Goal: Navigation & Orientation: Find specific page/section

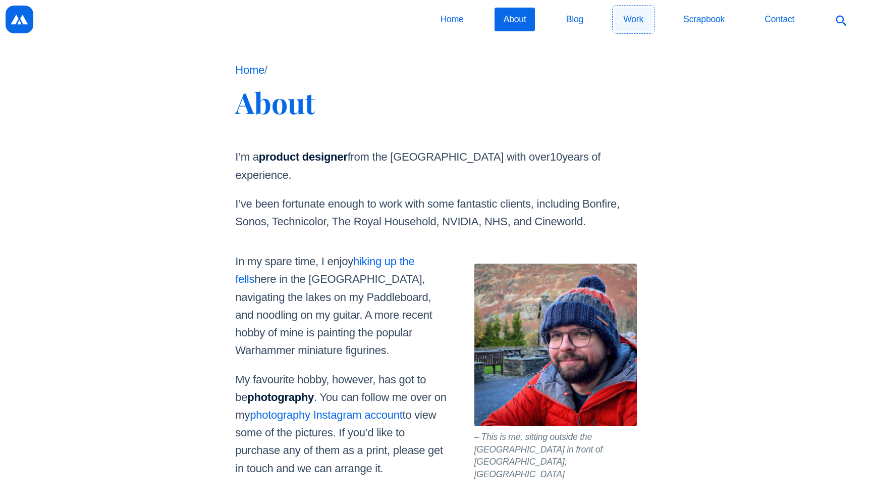
click at [630, 29] on link "Work" at bounding box center [634, 20] width 38 height 24
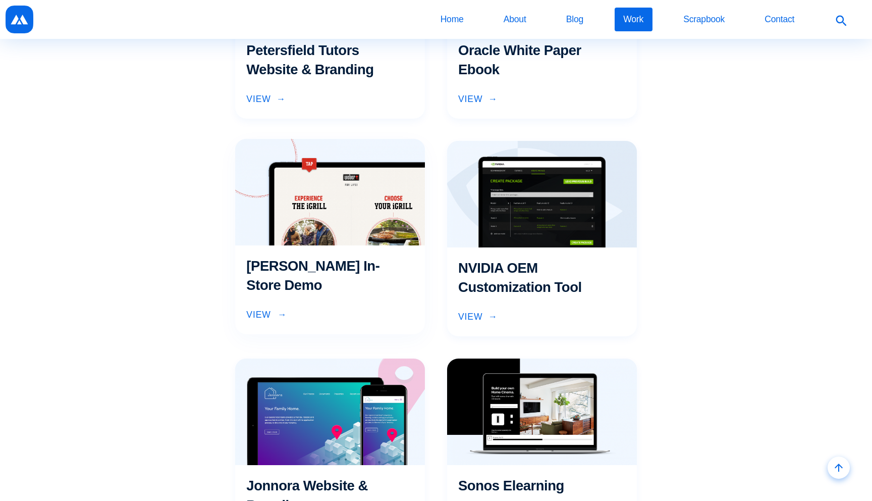
scroll to position [165, 0]
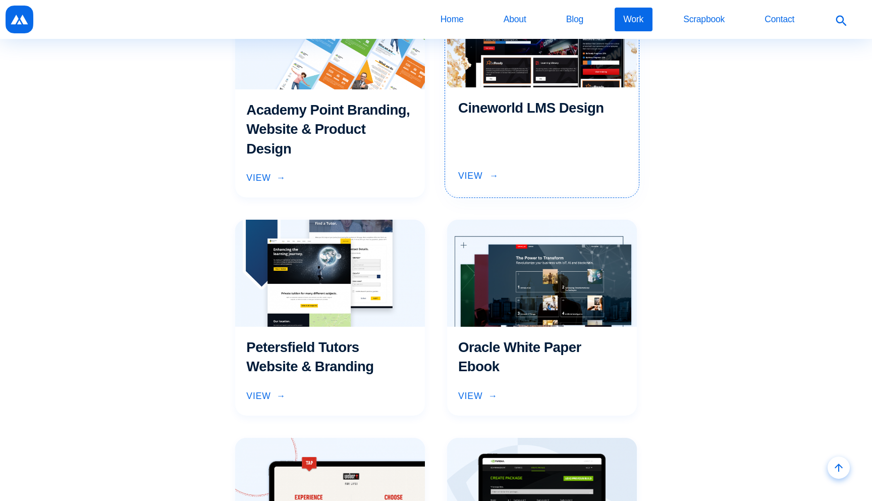
click at [531, 122] on h3 "Cineworld LMS Design" at bounding box center [542, 127] width 168 height 59
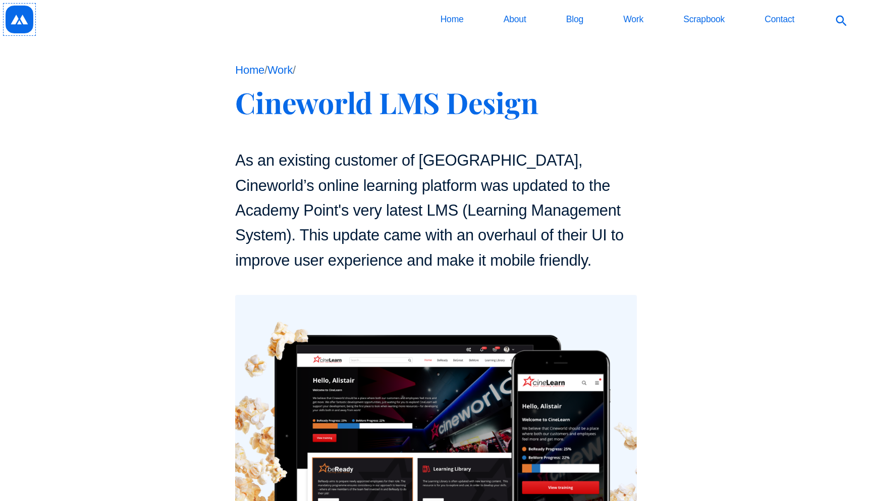
click at [7, 15] on img at bounding box center [20, 20] width 28 height 28
